Goal: Task Accomplishment & Management: Manage account settings

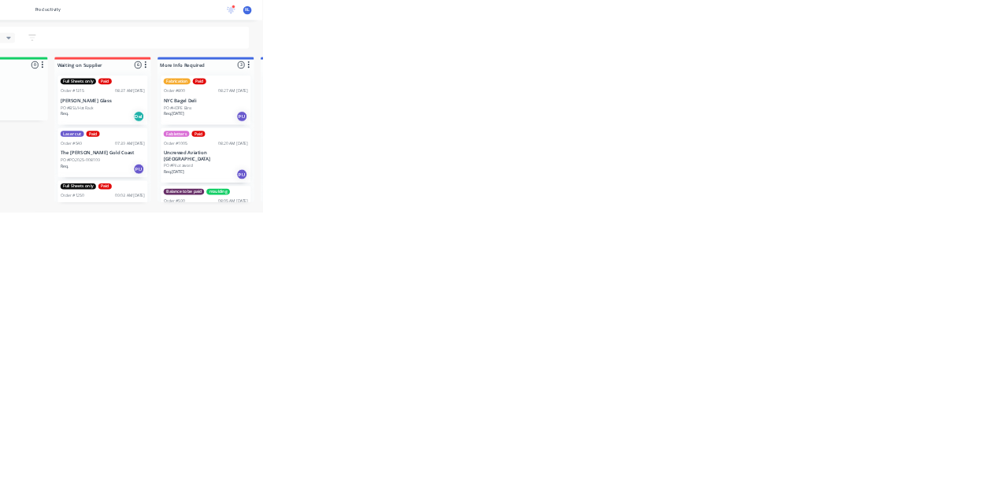
scroll to position [604, 0]
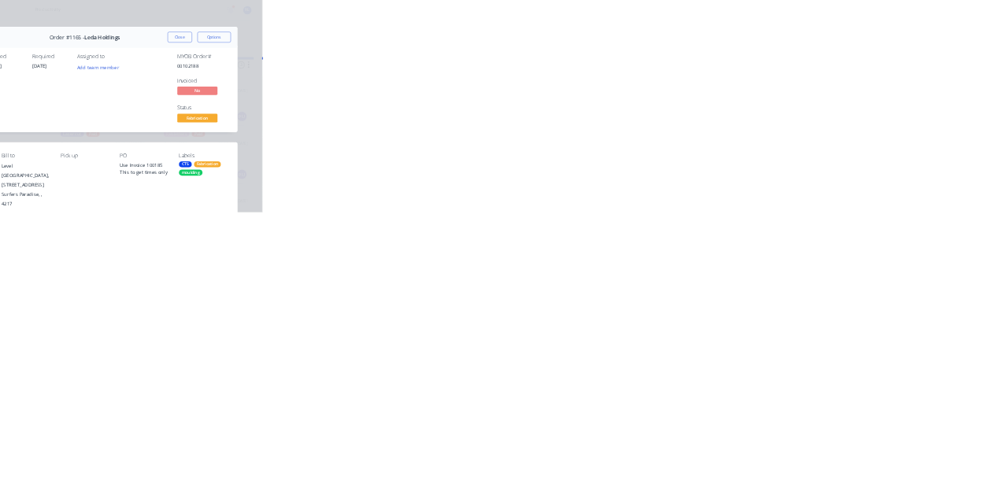
click at [94, 213] on icon at bounding box center [87, 216] width 14 height 14
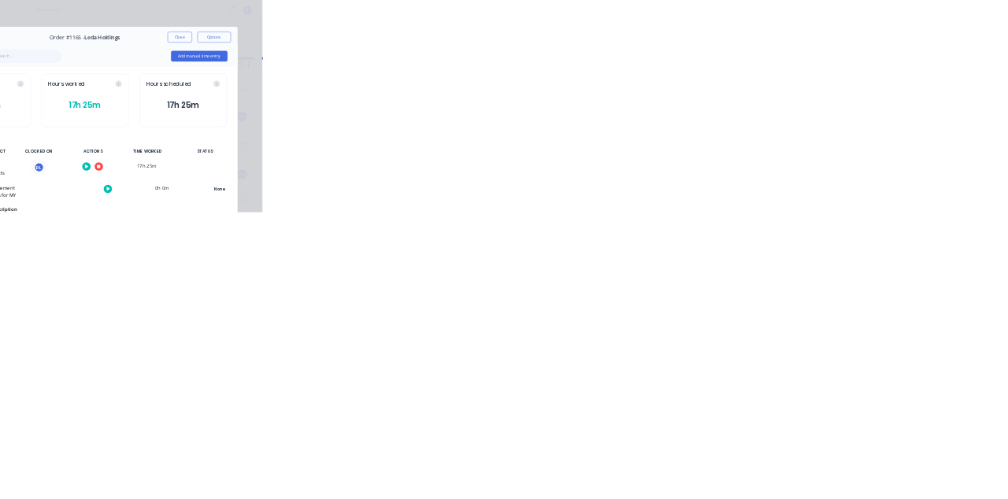
click at [668, 381] on div at bounding box center [609, 391] width 118 height 39
click at [633, 389] on button "button" at bounding box center [623, 392] width 20 height 20
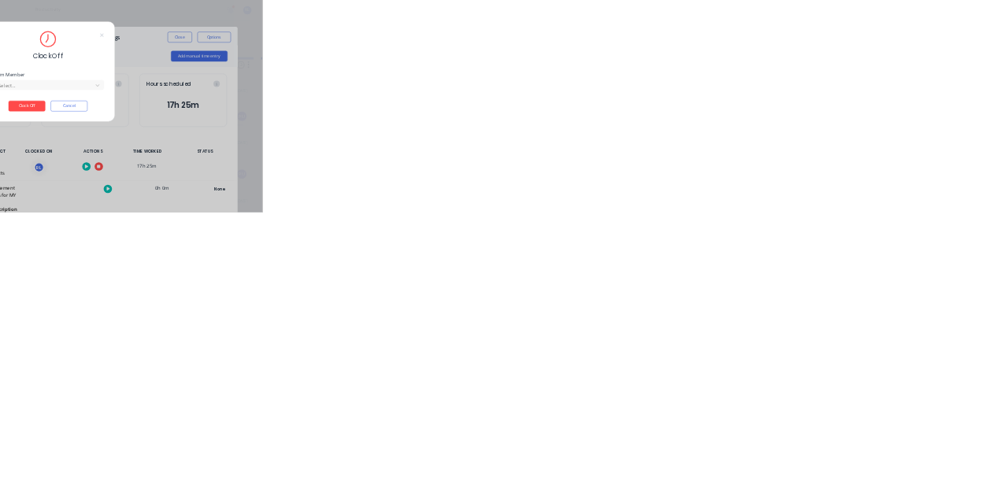
click at [389, 200] on input "text" at bounding box center [387, 201] width 3 height 17
click at [498, 250] on button "Clock Off" at bounding box center [454, 249] width 87 height 25
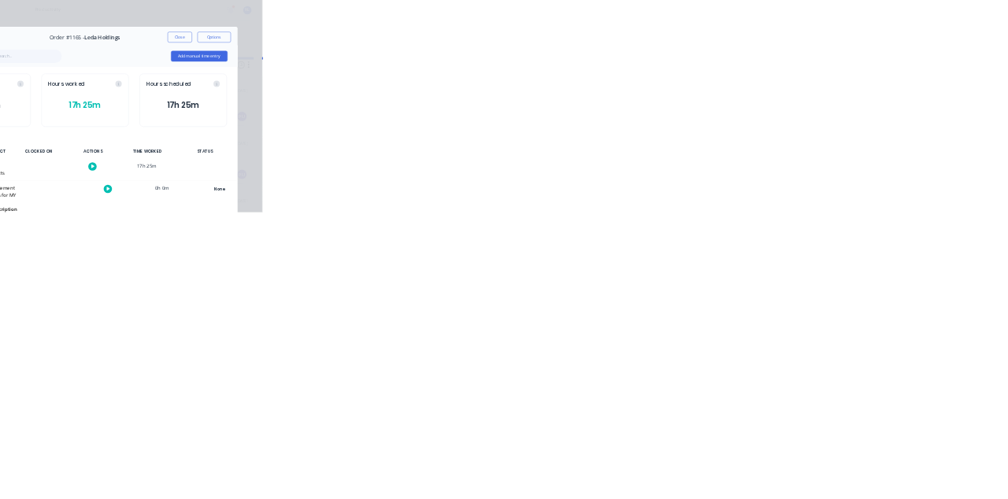
click at [843, 84] on button "Close" at bounding box center [813, 87] width 57 height 25
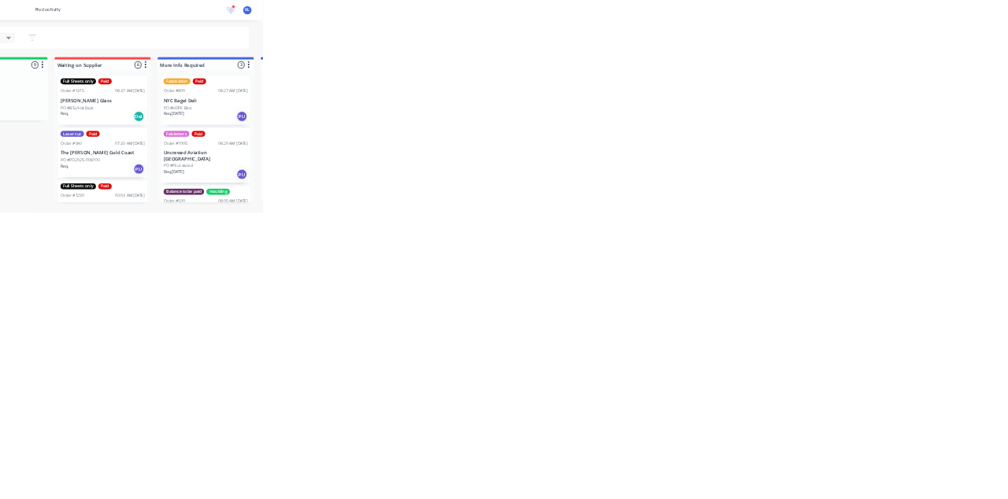
scroll to position [146, 0]
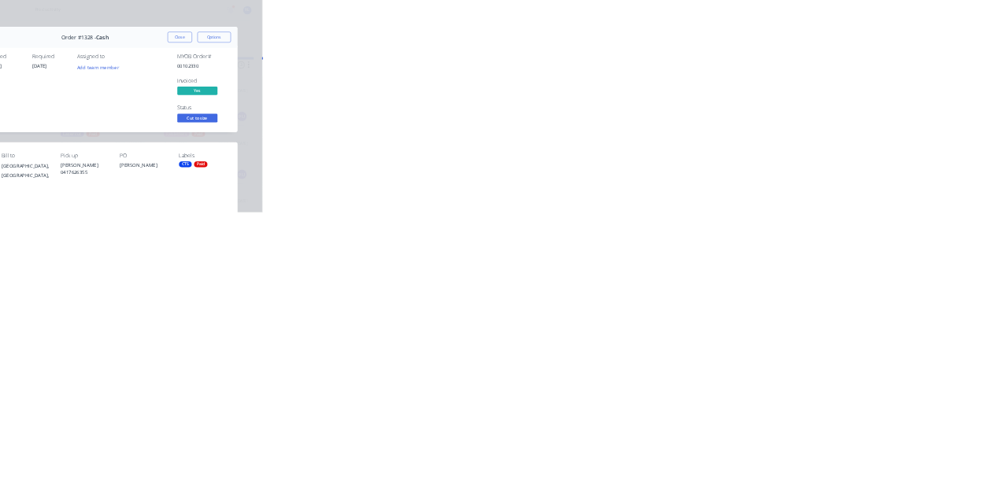
click at [165, 139] on div "Collaborate" at bounding box center [133, 138] width 62 height 14
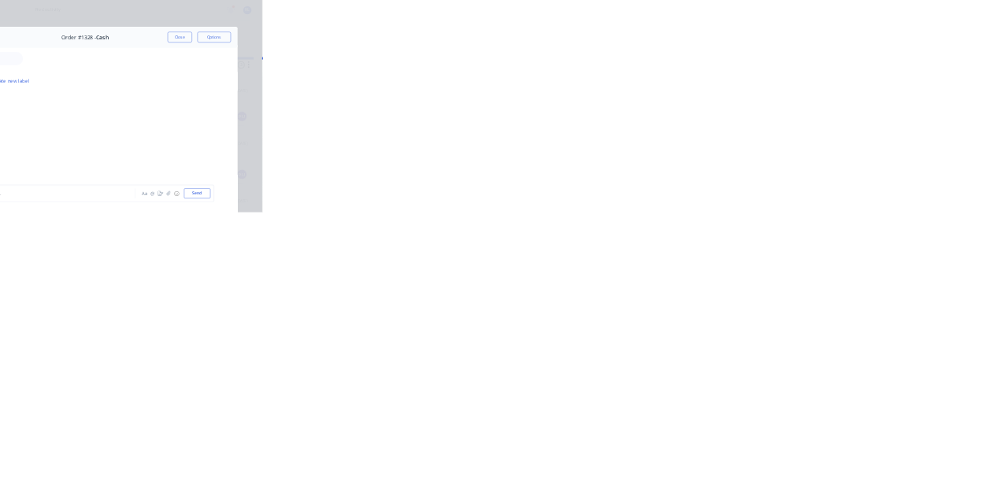
click at [709, 464] on div at bounding box center [507, 455] width 404 height 17
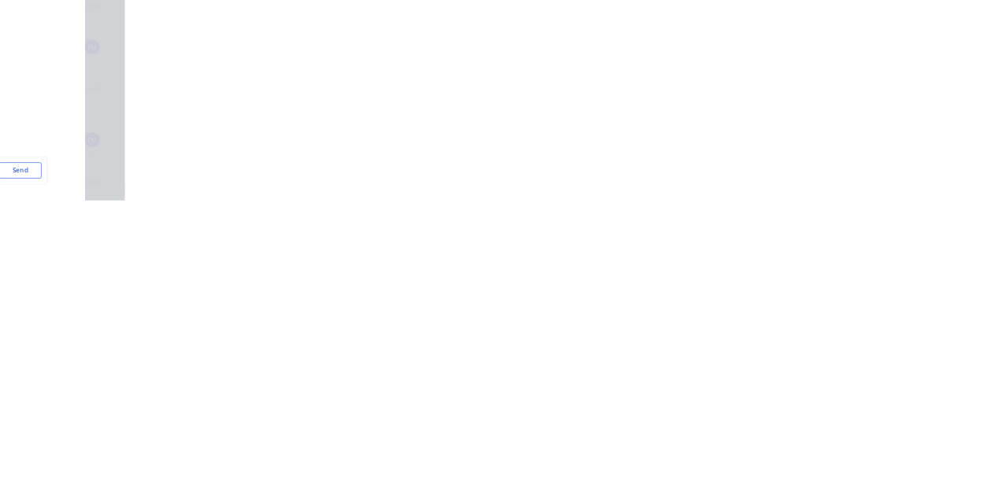
click at [1007, 498] on div "Order details Collaborate Checklists 0/0 Tracking Linked Orders Timeline Profit…" at bounding box center [504, 249] width 1008 height 499
click at [709, 464] on div "@Kimberley done" at bounding box center [507, 455] width 404 height 17
click at [886, 467] on button "Send" at bounding box center [855, 455] width 62 height 24
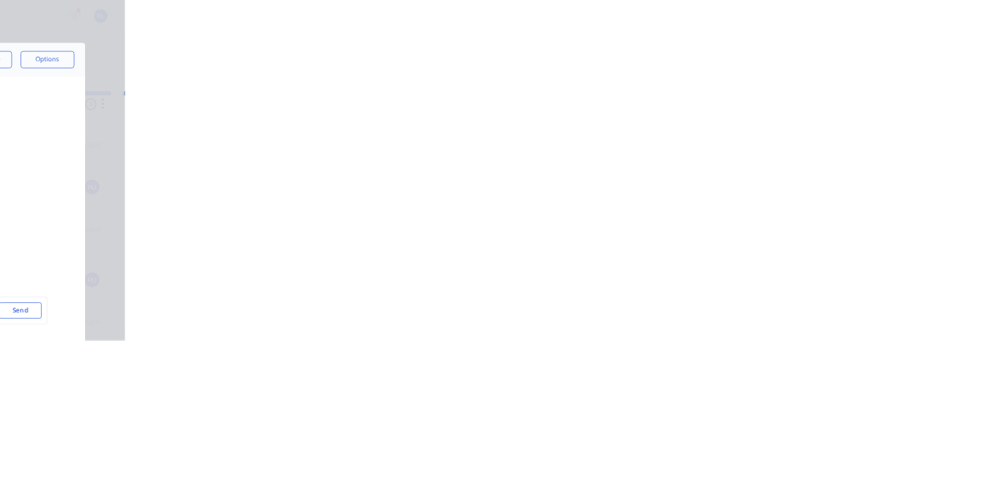
click at [843, 87] on button "Close" at bounding box center [813, 87] width 57 height 25
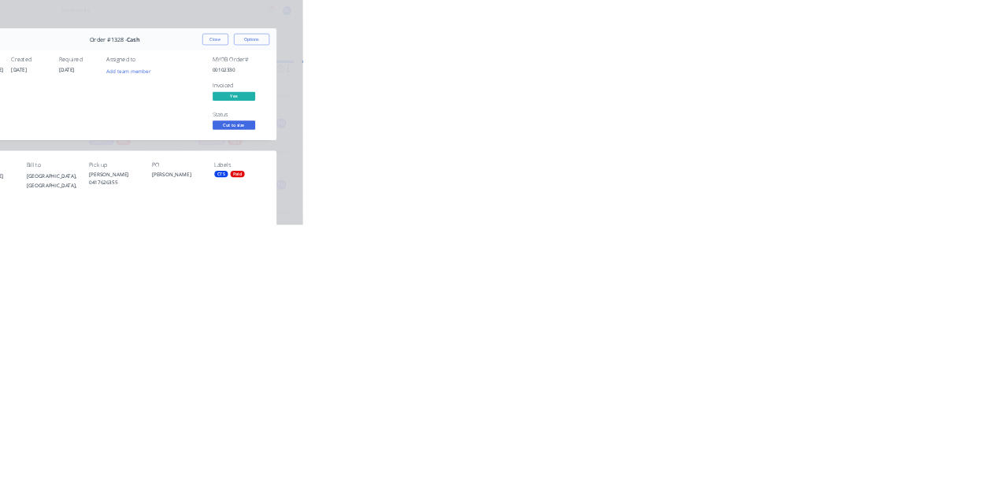
click at [843, 85] on button "Close" at bounding box center [813, 87] width 57 height 25
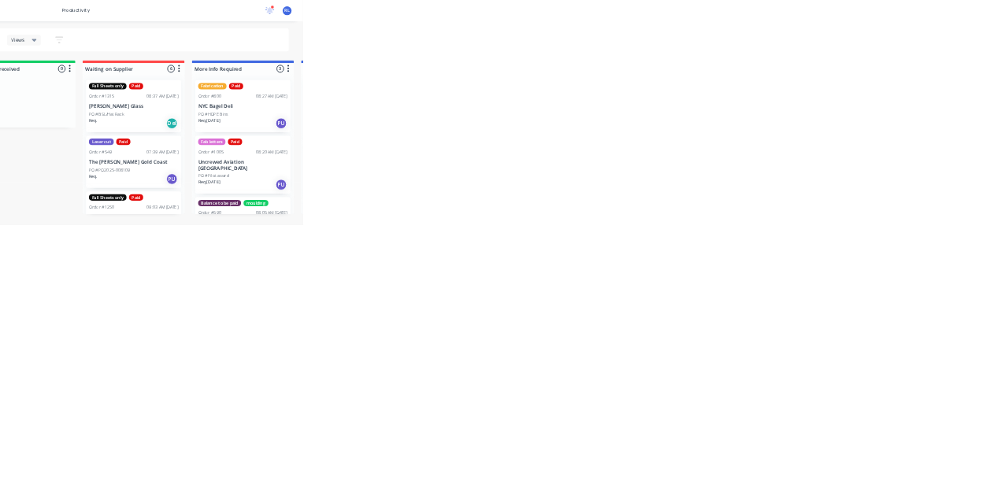
scroll to position [23, 0]
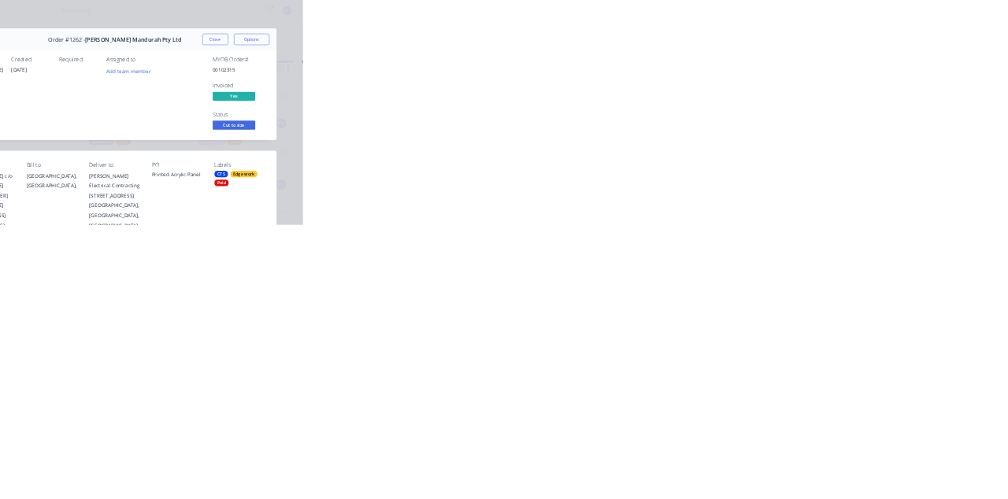
click at [843, 85] on button "Close" at bounding box center [813, 87] width 57 height 25
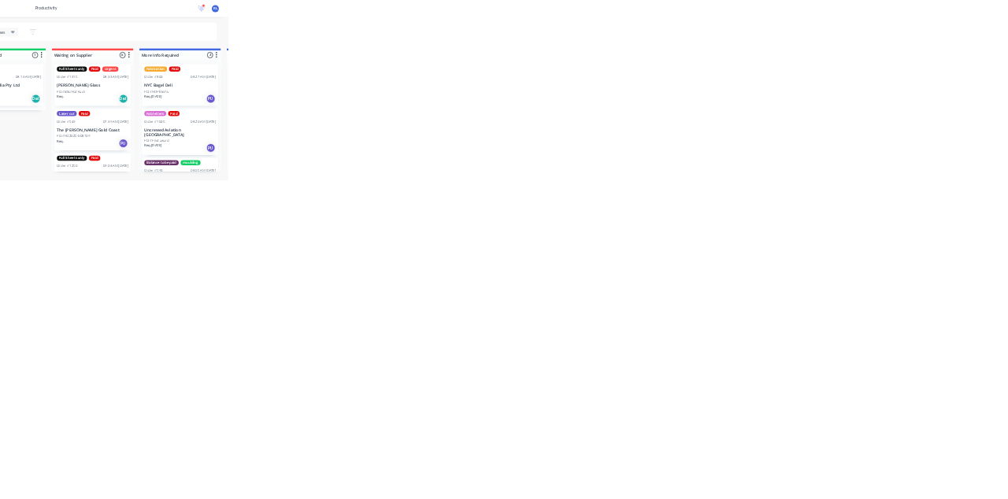
scroll to position [23, 0]
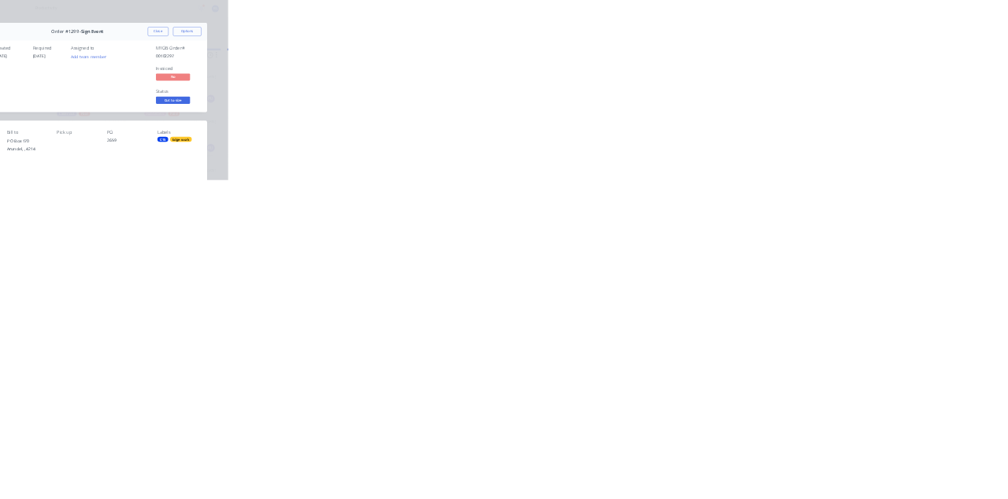
click at [843, 87] on button "Close" at bounding box center [813, 87] width 57 height 25
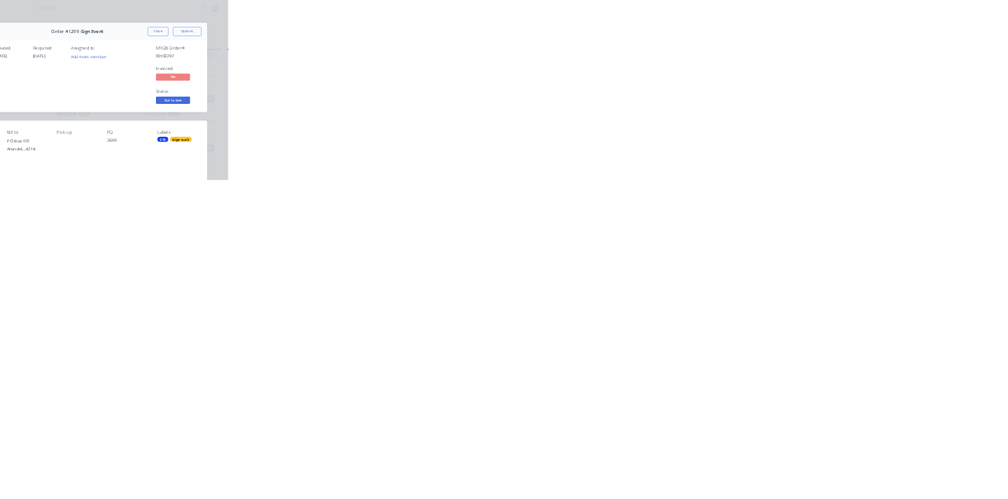
click at [843, 87] on button "Close" at bounding box center [813, 87] width 57 height 25
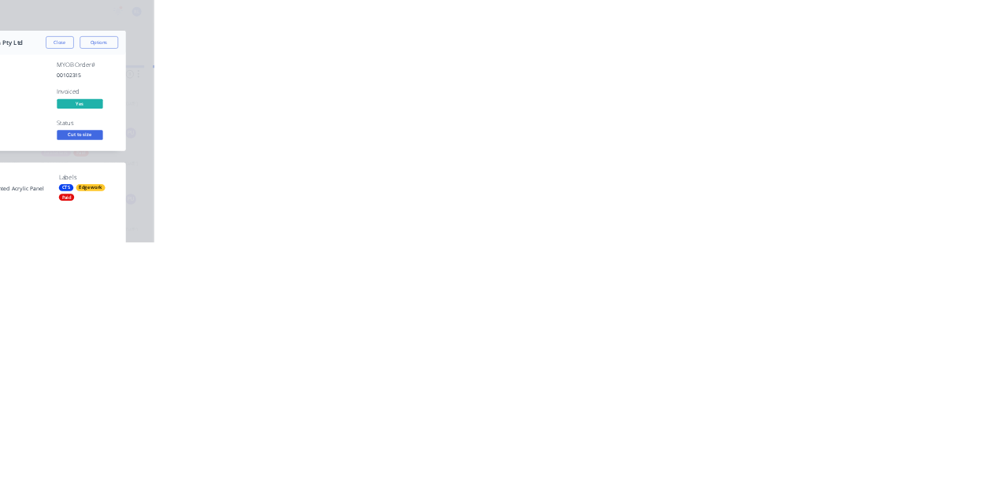
click at [843, 87] on button "Close" at bounding box center [813, 87] width 57 height 25
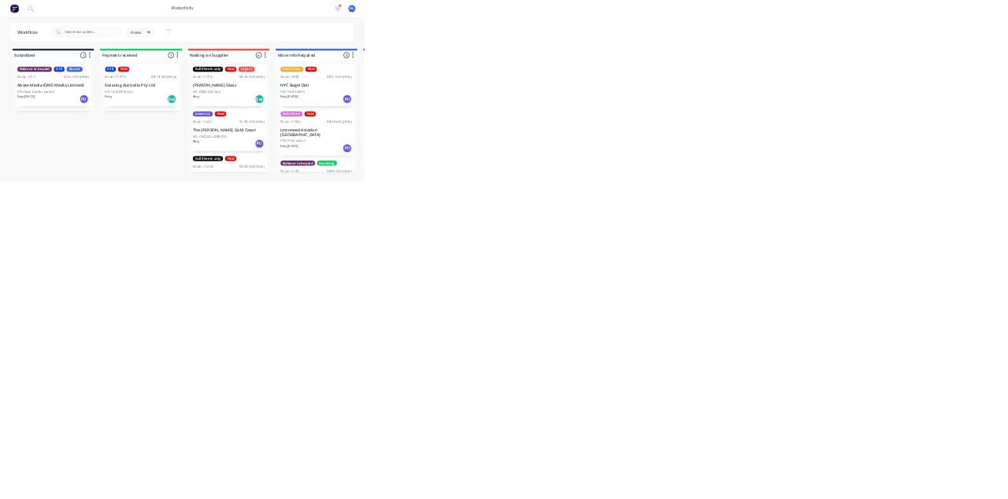
scroll to position [0, 0]
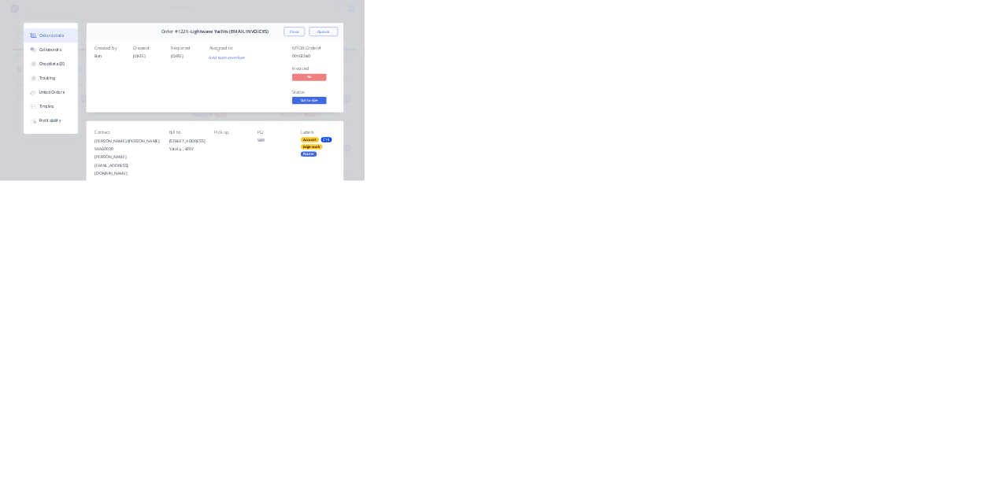
click at [96, 216] on icon at bounding box center [94, 215] width 4 height 7
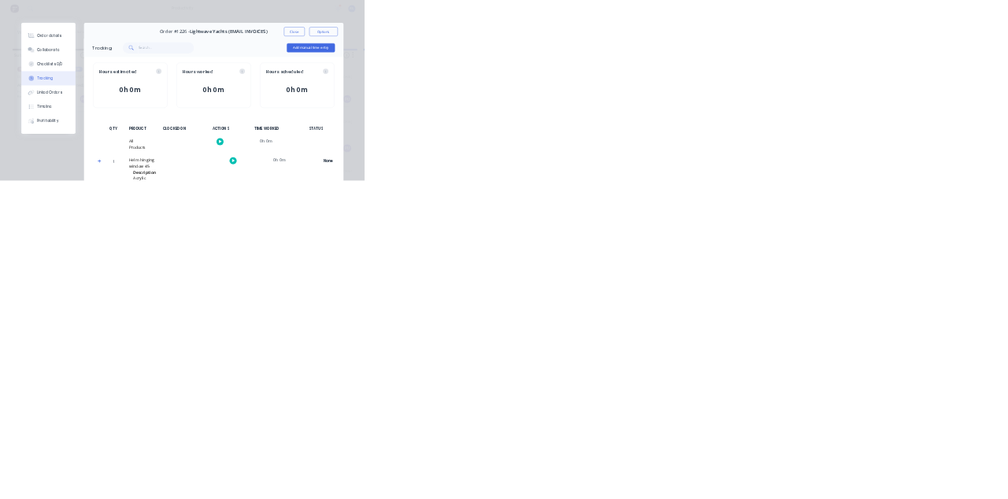
click at [613, 391] on icon "button" at bounding box center [610, 391] width 8 height 9
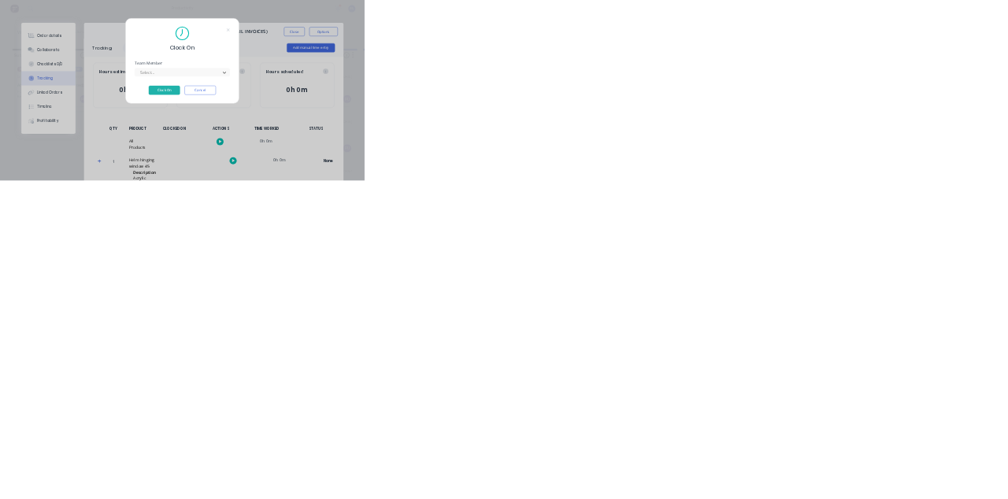
scroll to position [289, 0]
click at [498, 245] on button "Clock On" at bounding box center [454, 249] width 87 height 25
